Goal: Use online tool/utility: Utilize a website feature to perform a specific function

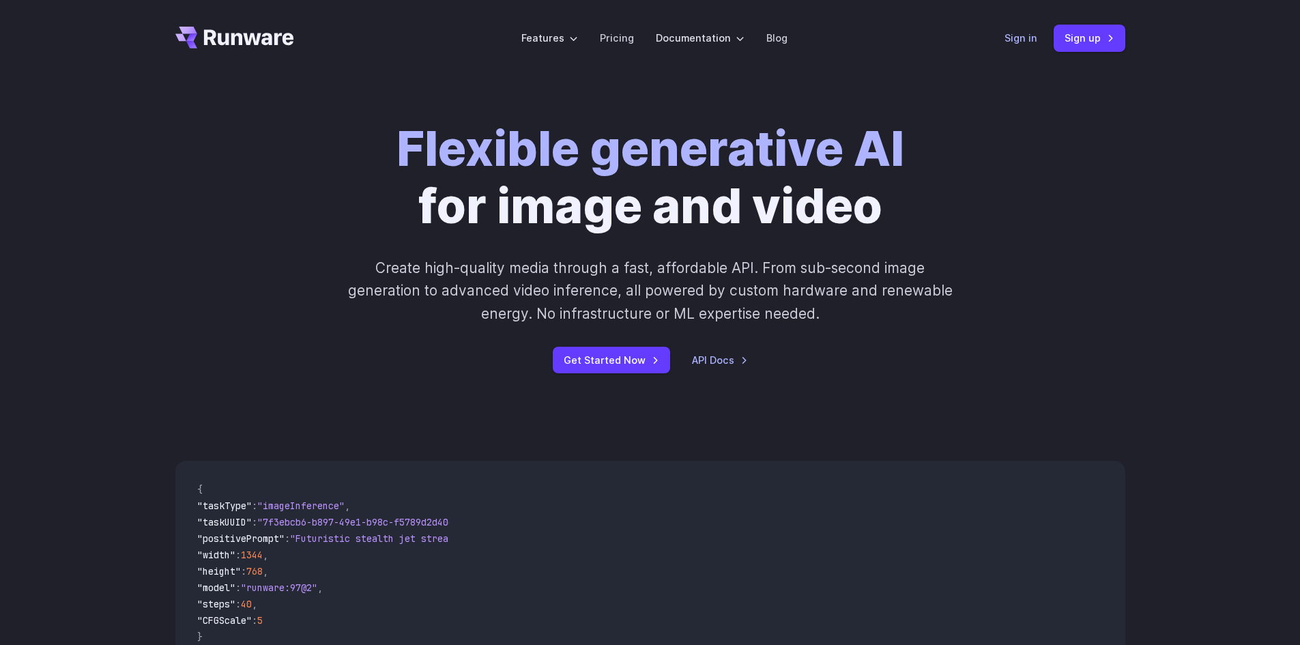
click at [1018, 37] on link "Sign in" at bounding box center [1020, 38] width 33 height 16
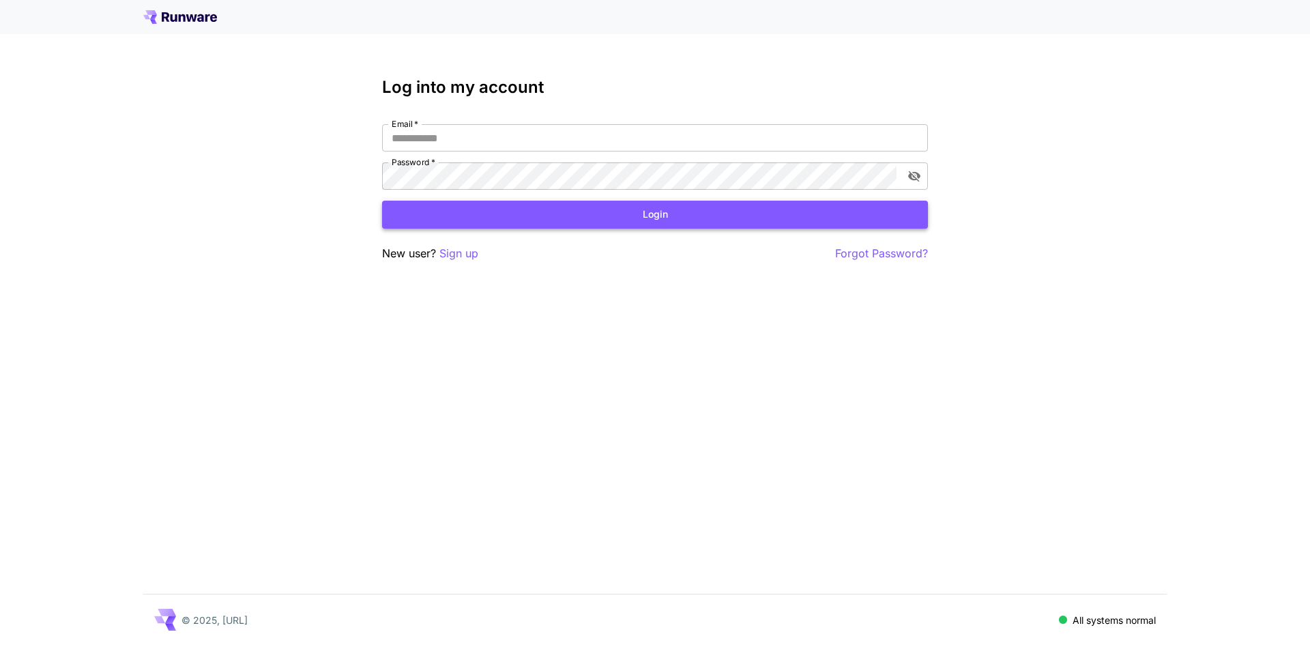
type input "**********"
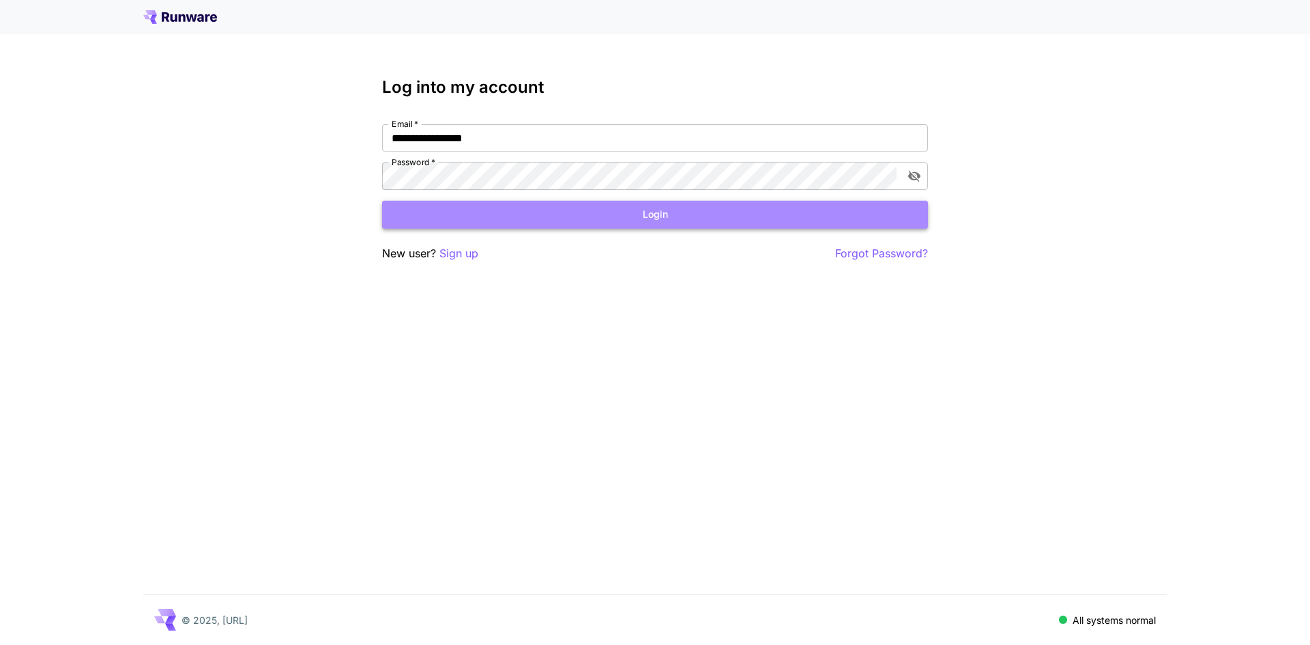
click at [662, 212] on button "Login" at bounding box center [655, 215] width 546 height 28
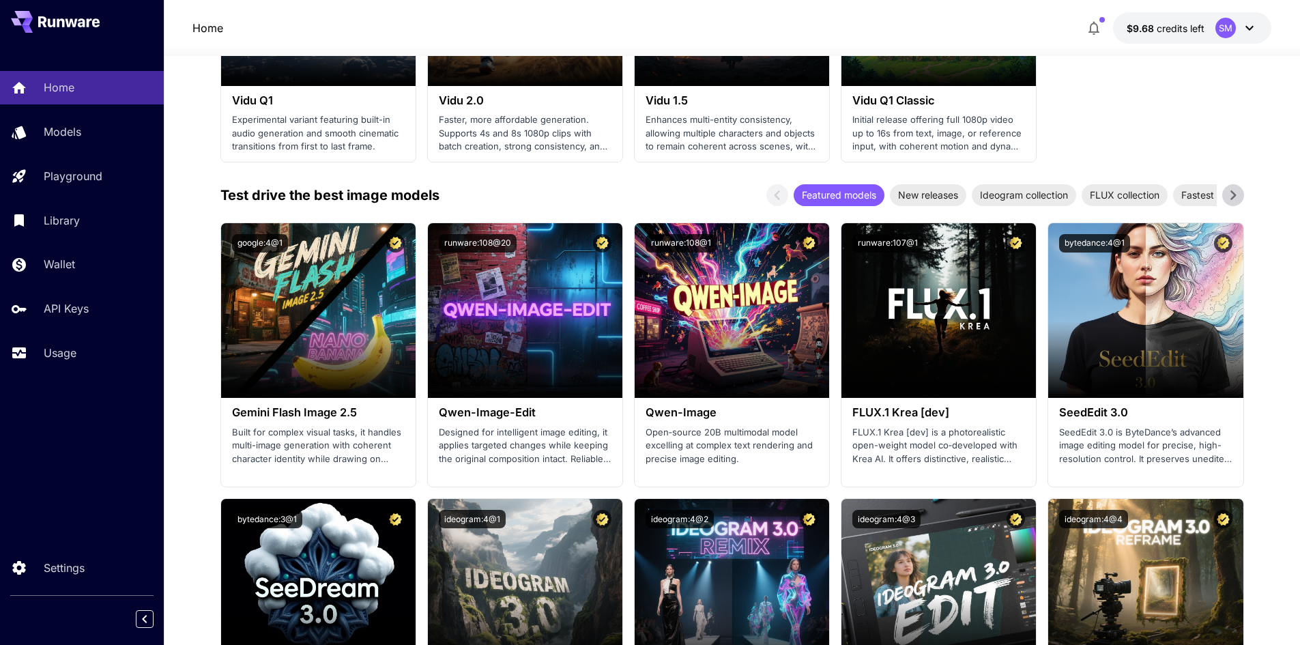
scroll to position [1311, 0]
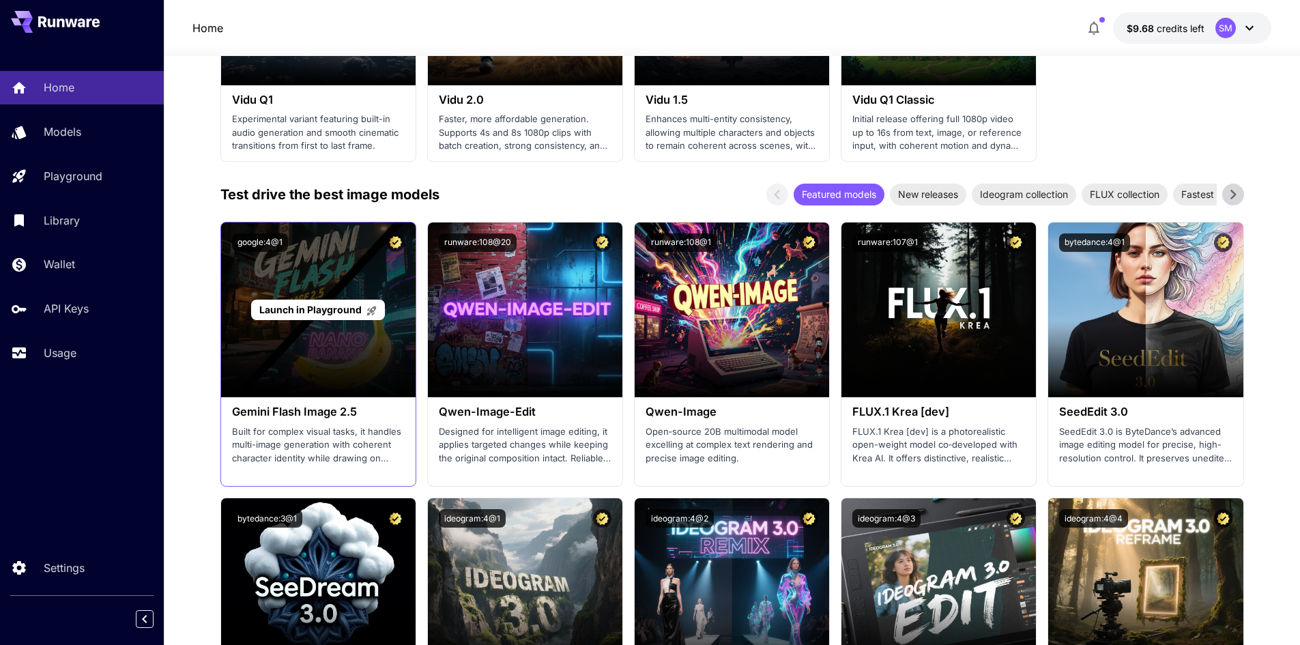
click at [311, 306] on span "Launch in Playground" at bounding box center [310, 310] width 102 height 12
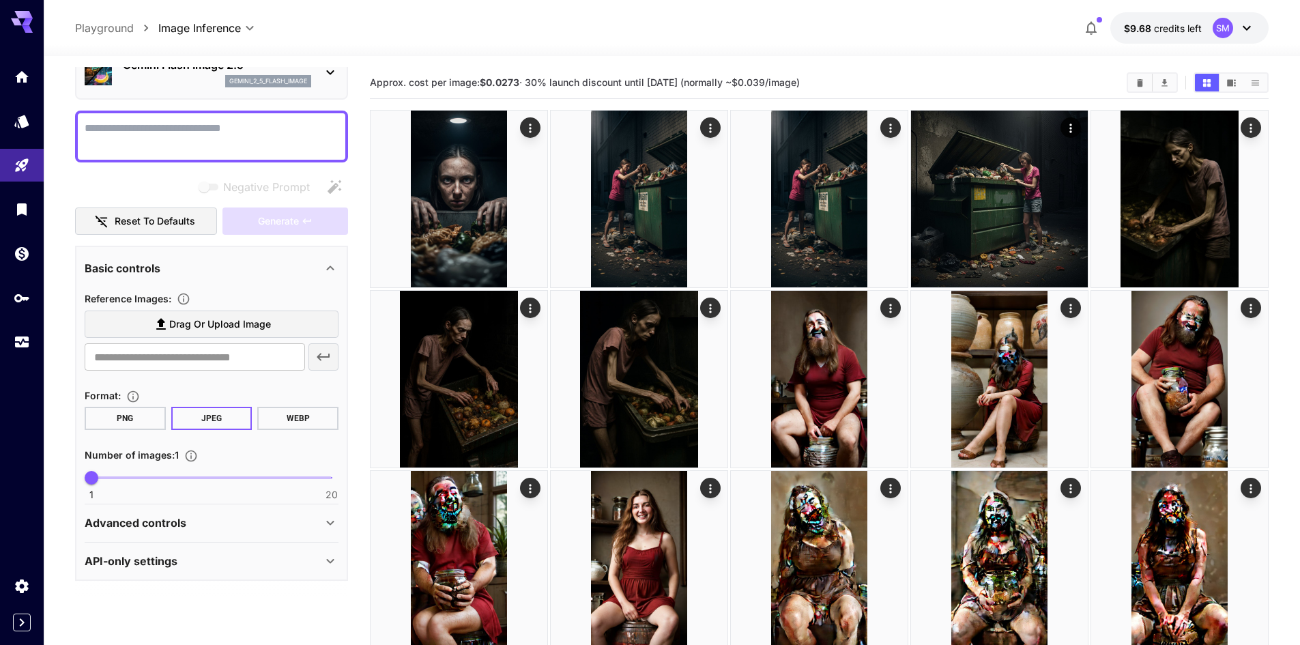
scroll to position [71, 0]
click at [200, 327] on span "Drag or upload image" at bounding box center [220, 324] width 102 height 17
click at [0, 0] on input "Drag or upload image" at bounding box center [0, 0] width 0 height 0
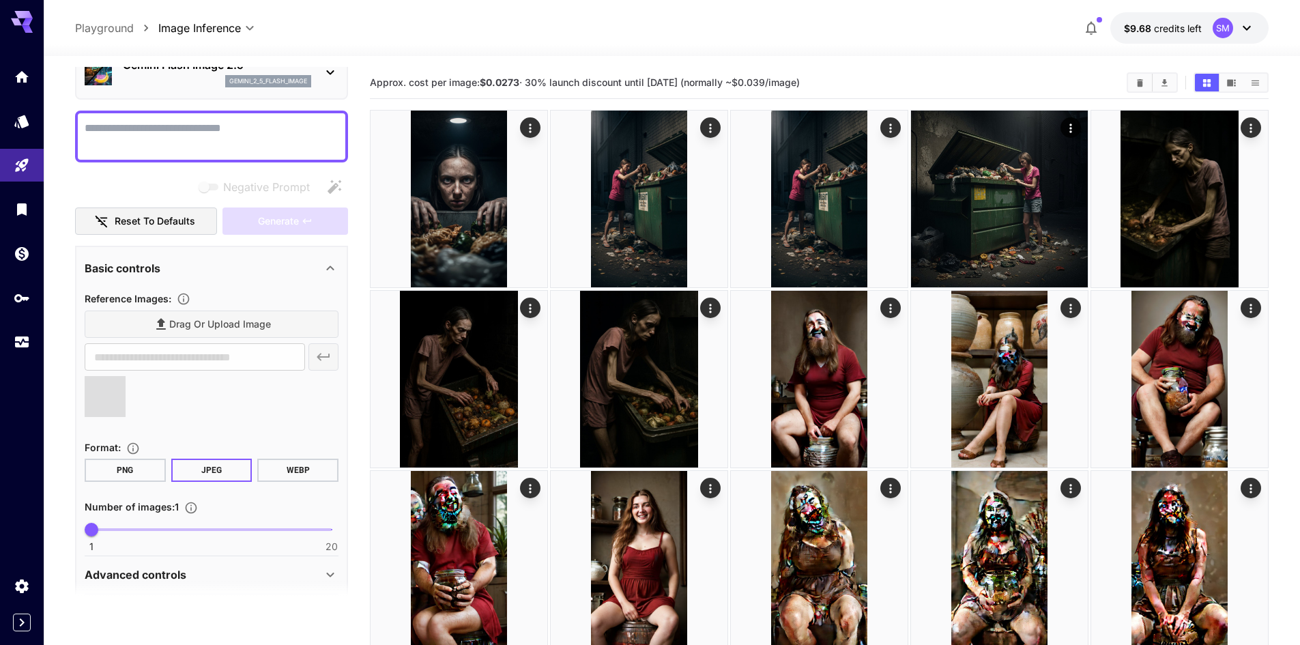
type input "**********"
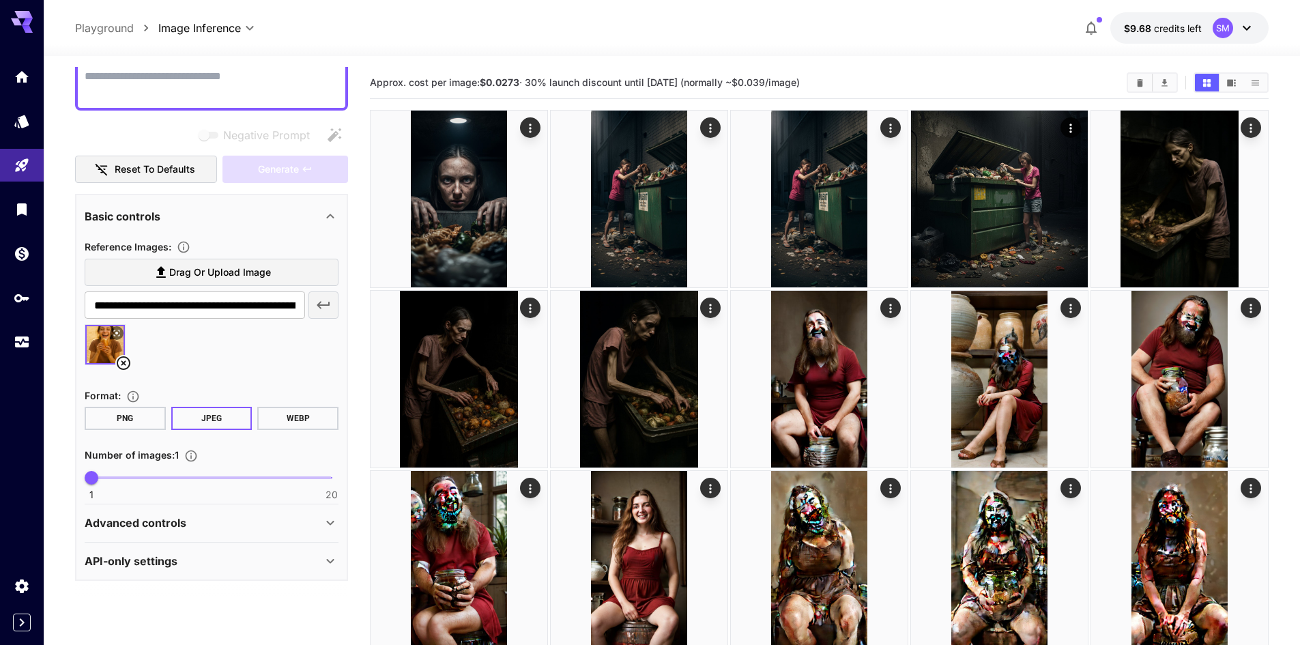
click at [155, 532] on div "Advanced controls" at bounding box center [212, 522] width 254 height 33
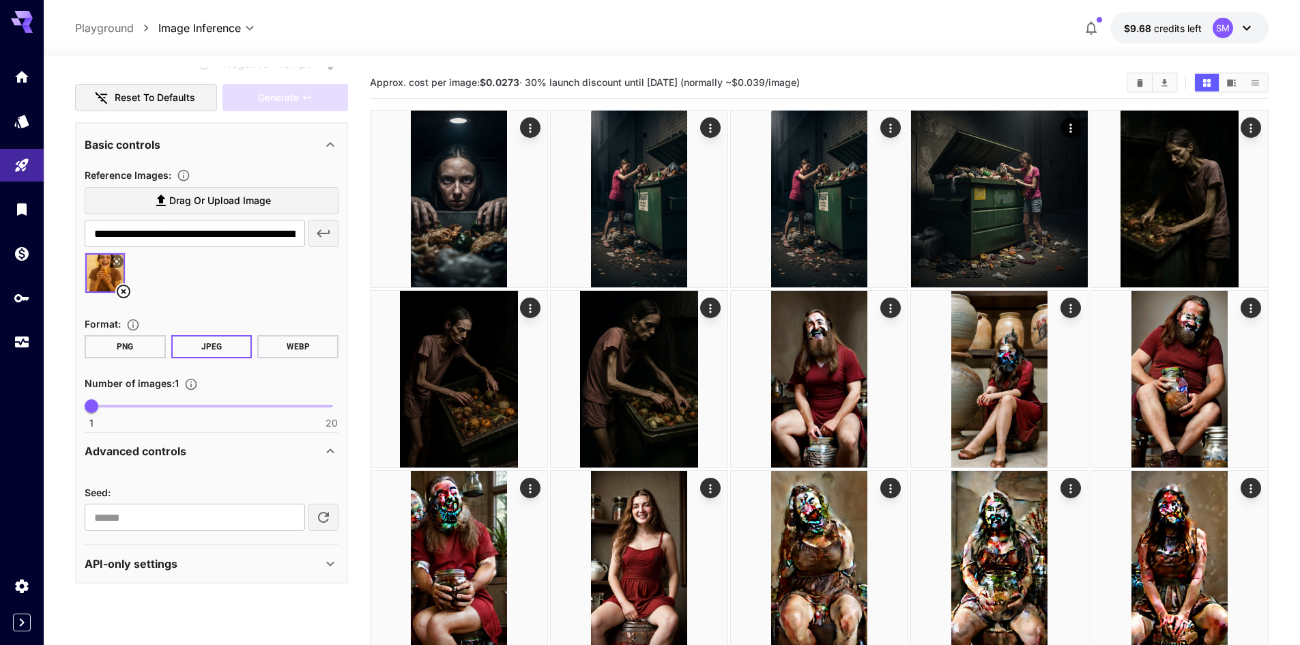
scroll to position [197, 0]
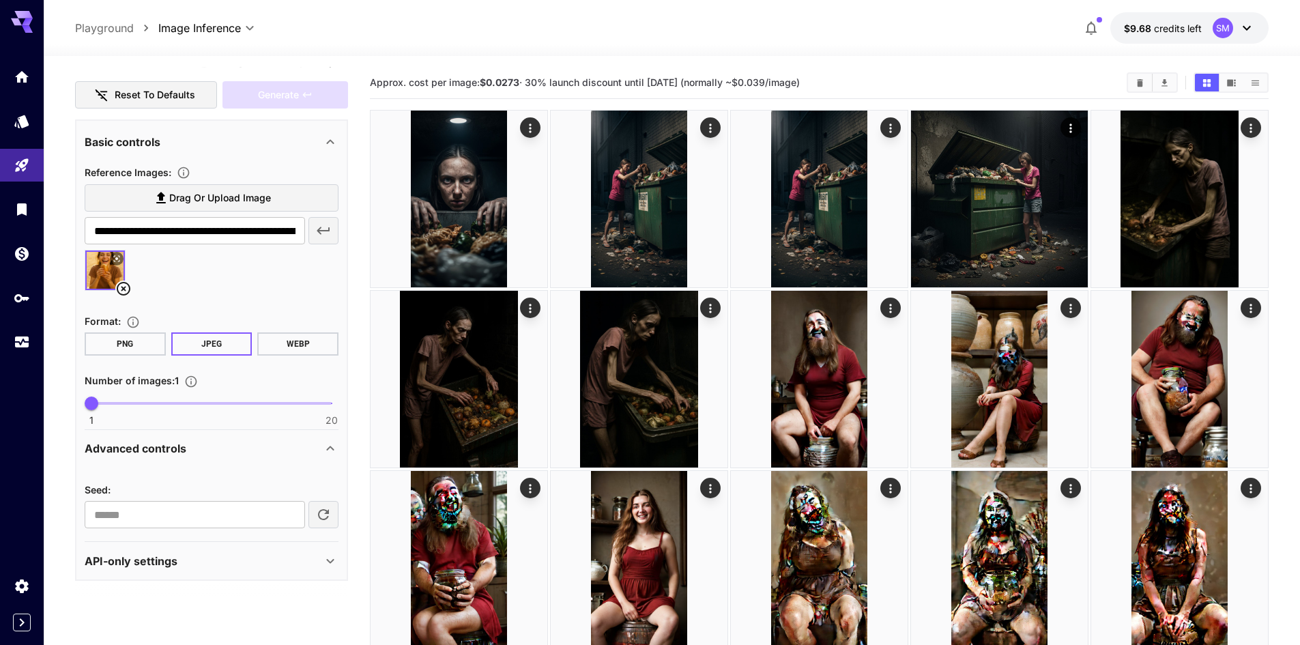
click at [150, 567] on p "API-only settings" at bounding box center [131, 561] width 93 height 16
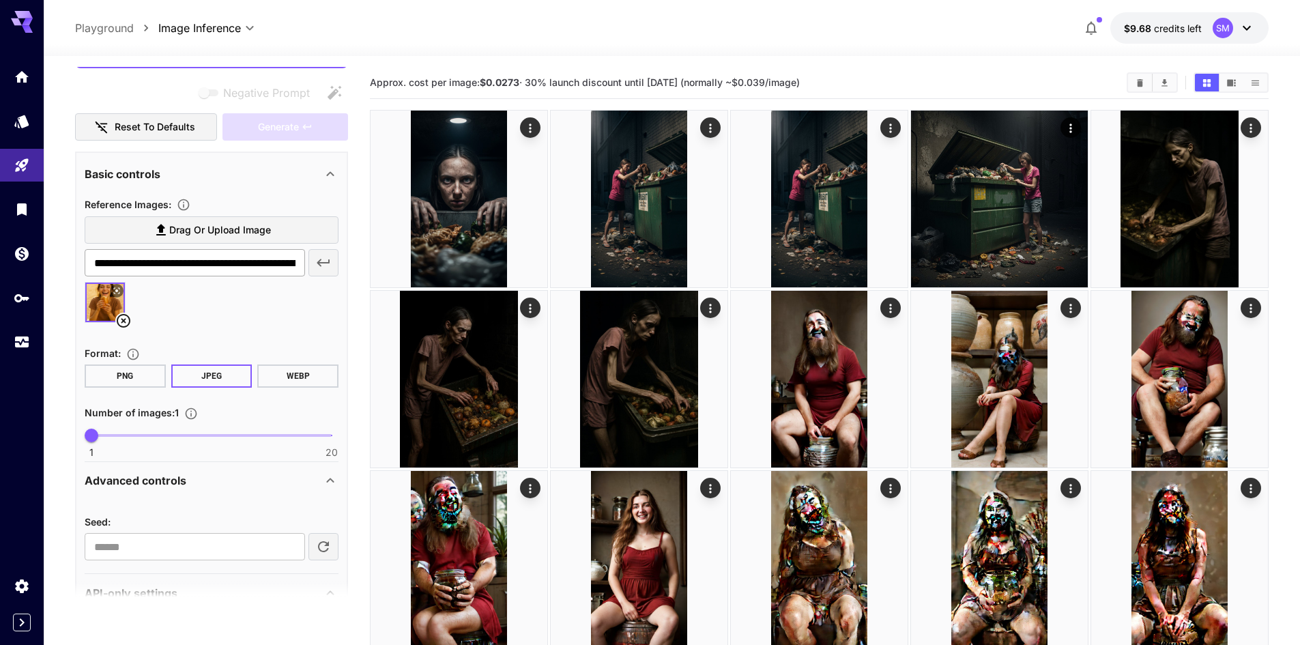
scroll to position [0, 0]
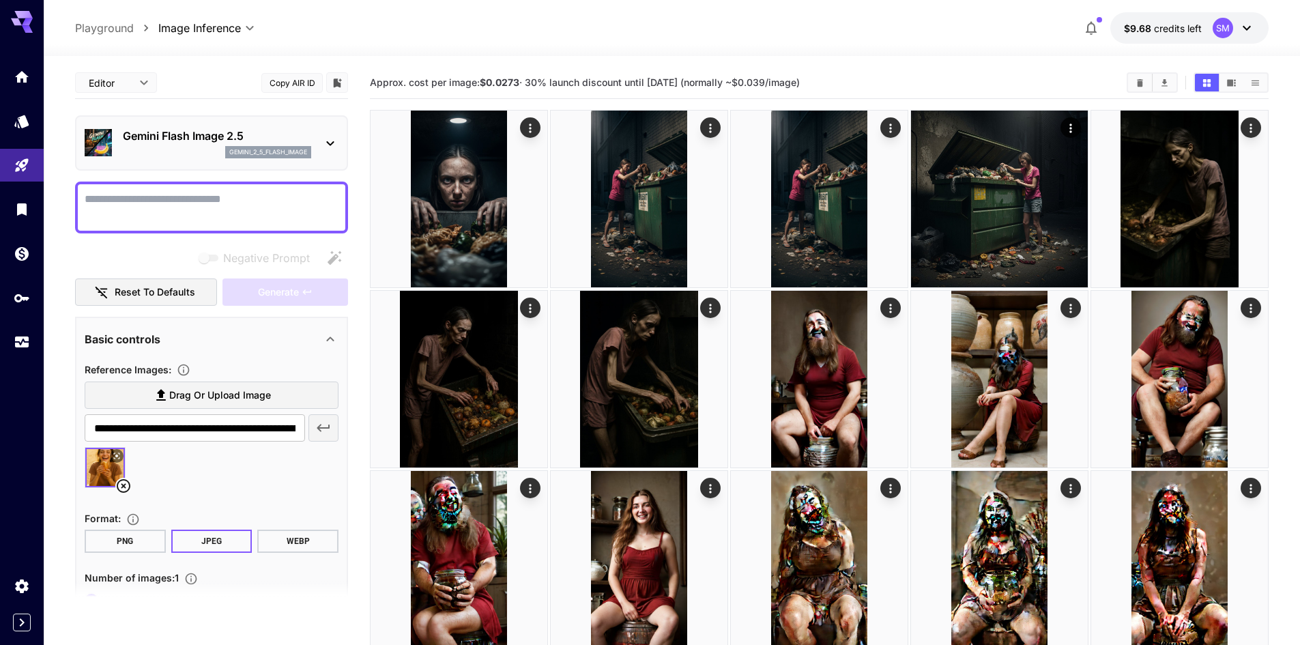
click at [248, 213] on textarea "Negative Prompt" at bounding box center [212, 207] width 254 height 33
type textarea "**********"
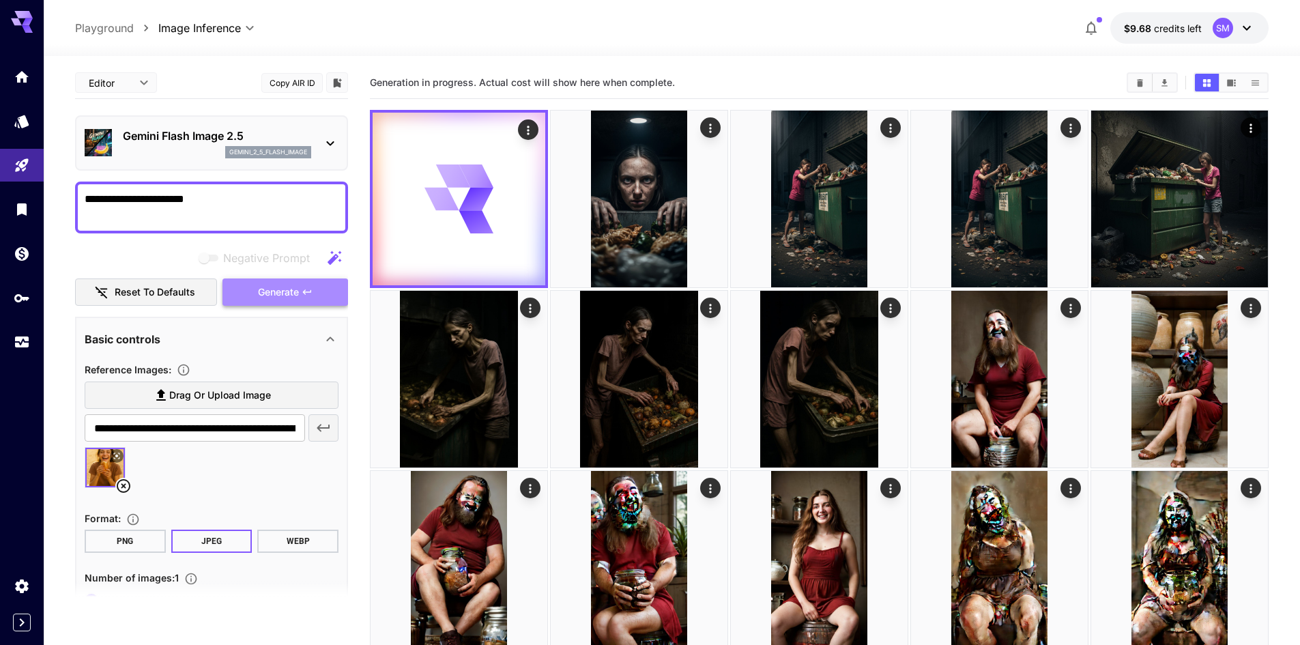
click at [291, 294] on span "Generate" at bounding box center [278, 292] width 41 height 17
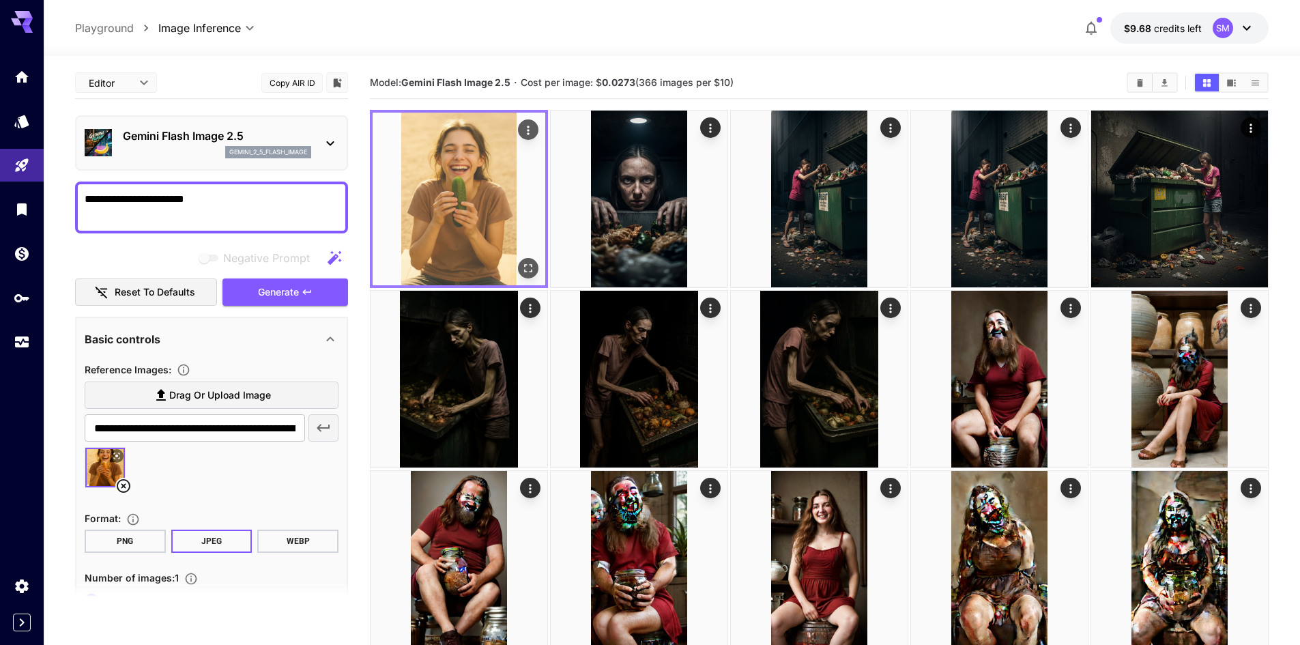
click at [473, 225] on img at bounding box center [459, 199] width 173 height 173
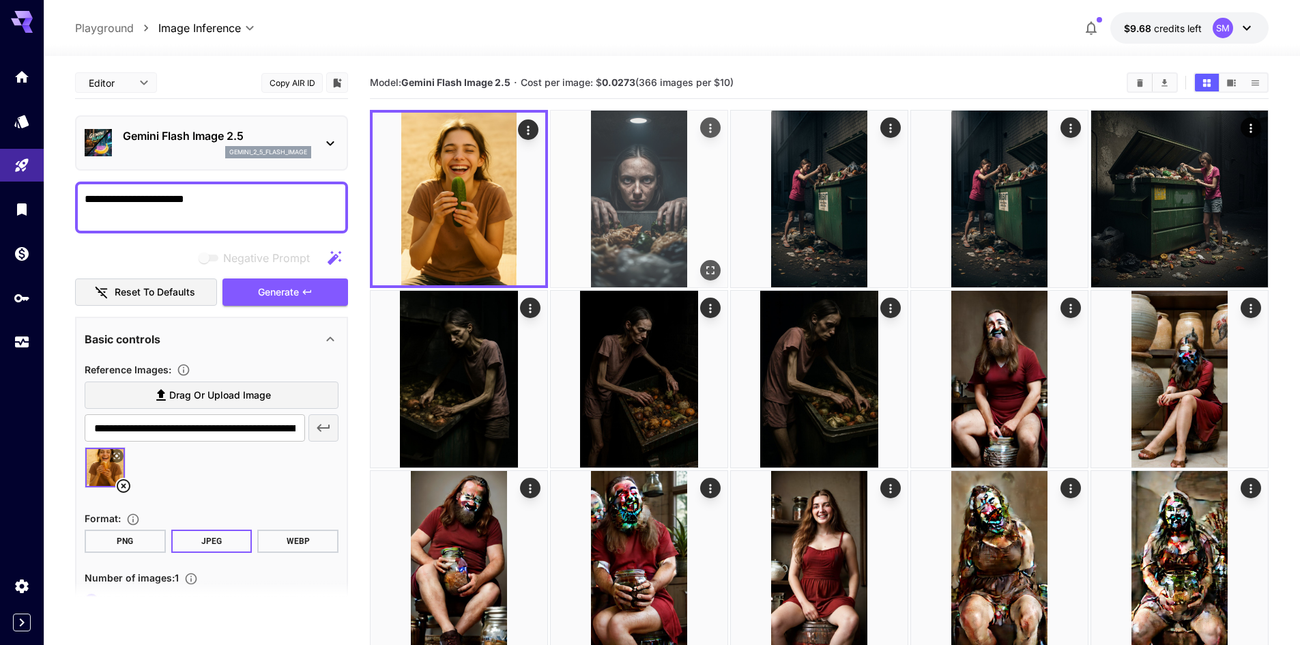
click at [590, 158] on img at bounding box center [639, 199] width 177 height 177
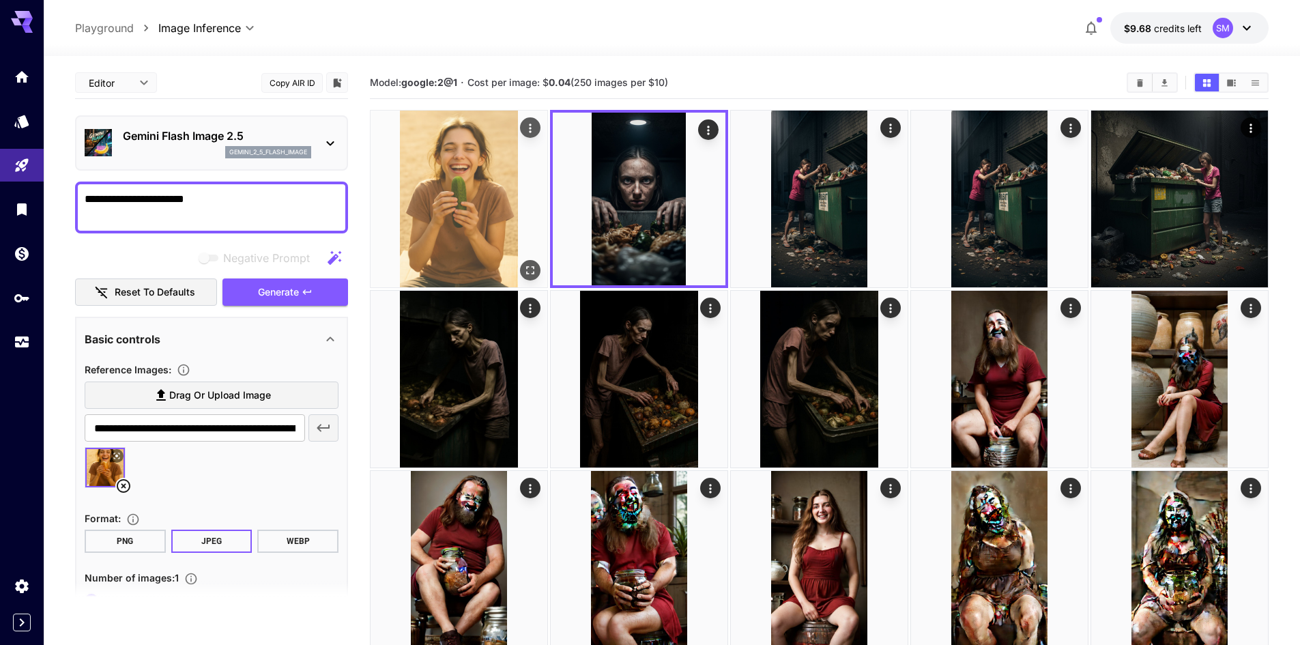
click at [446, 171] on img at bounding box center [458, 199] width 177 height 177
